Goal: Transaction & Acquisition: Purchase product/service

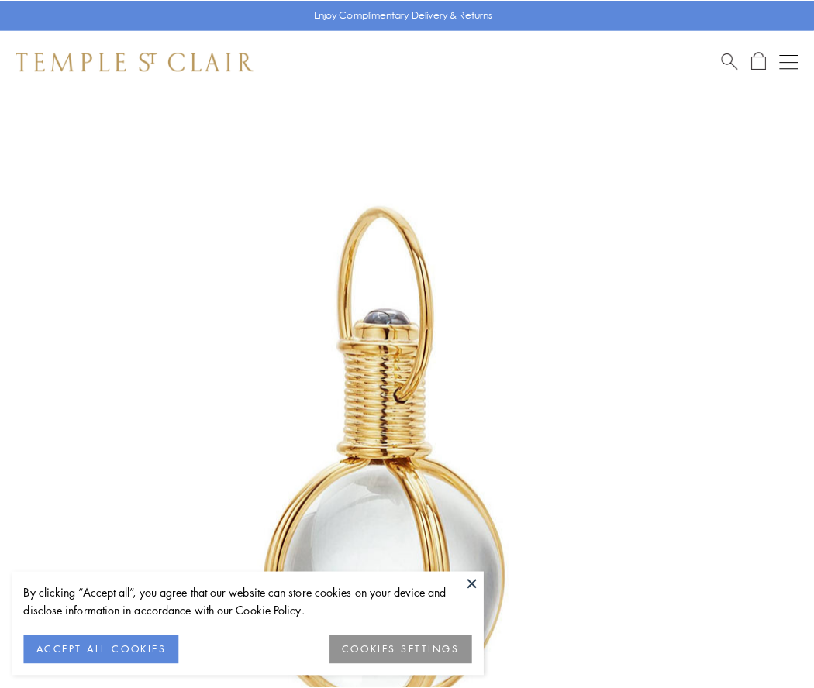
scroll to position [405, 0]
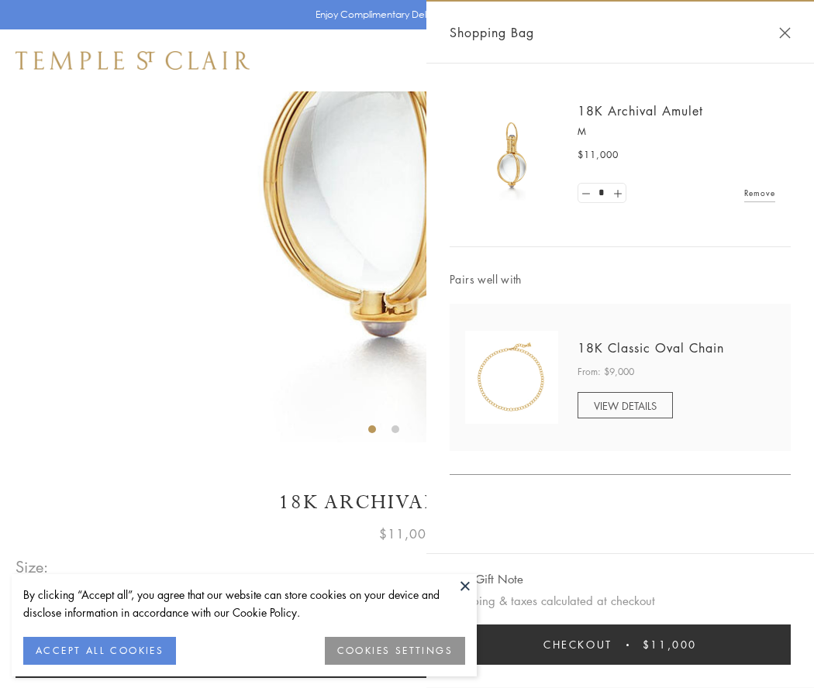
click at [620, 645] on button "Checkout $11,000" at bounding box center [620, 645] width 341 height 40
